Goal: Find specific page/section: Find specific page/section

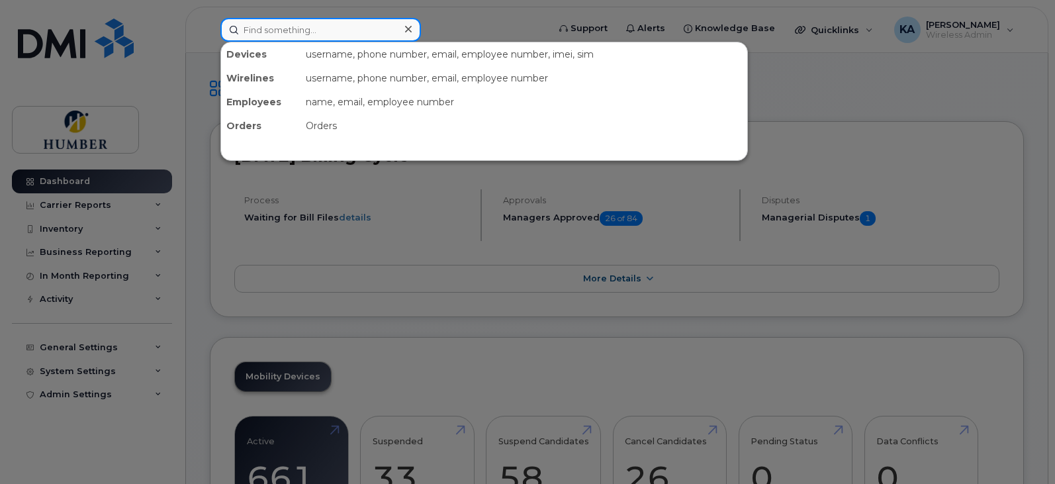
click at [338, 29] on input at bounding box center [320, 30] width 200 height 24
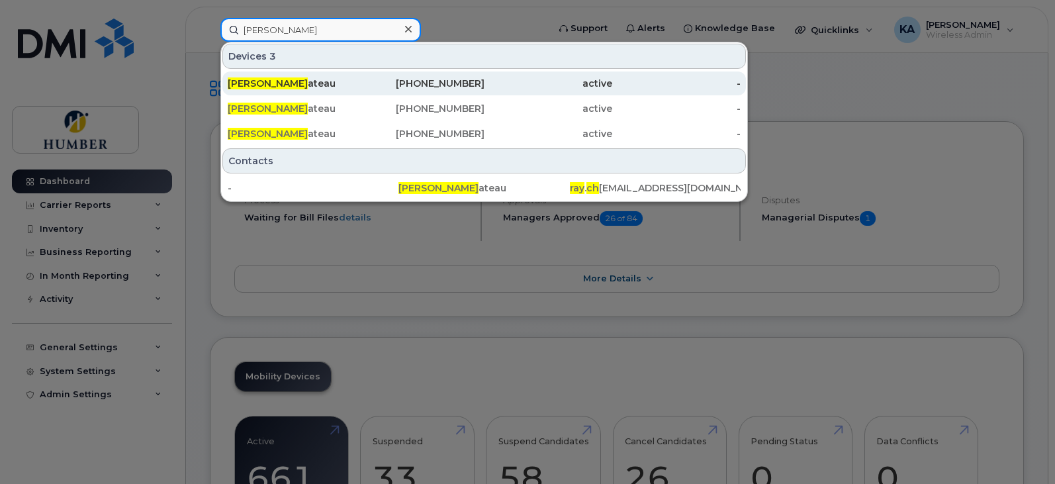
type input "[PERSON_NAME]"
click at [349, 83] on div "[PERSON_NAME] ateau" at bounding box center [292, 83] width 128 height 13
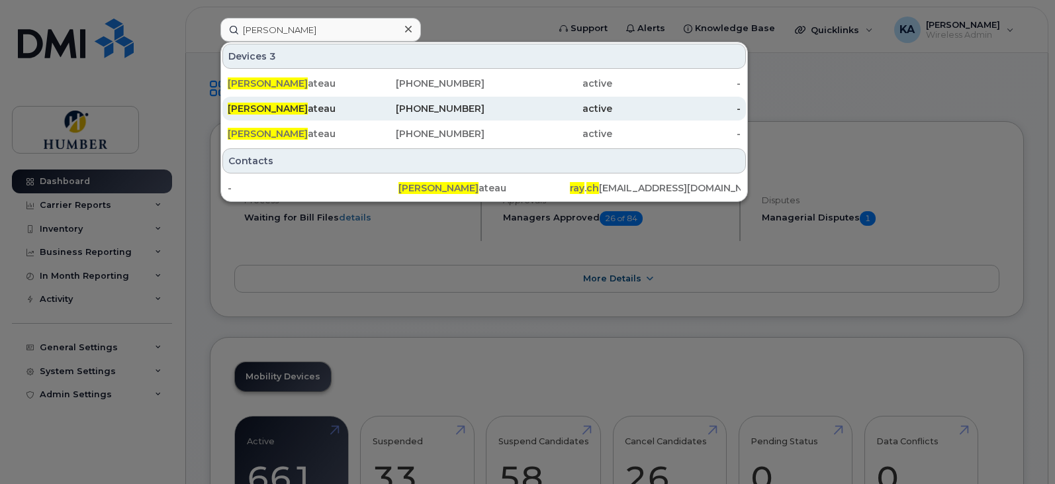
click at [263, 105] on div "Ray Ch ateau" at bounding box center [292, 108] width 128 height 13
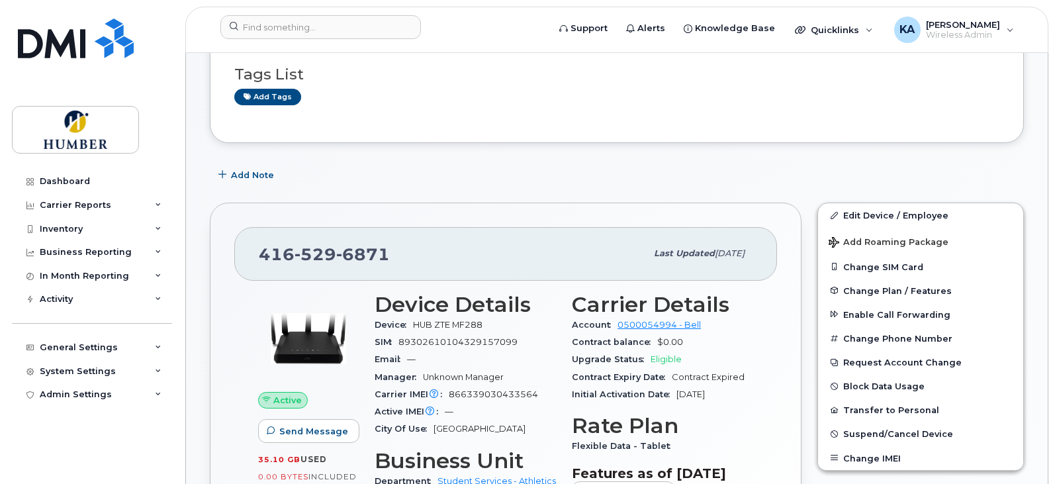
scroll to position [88, 0]
